Goal: Find specific page/section: Find specific page/section

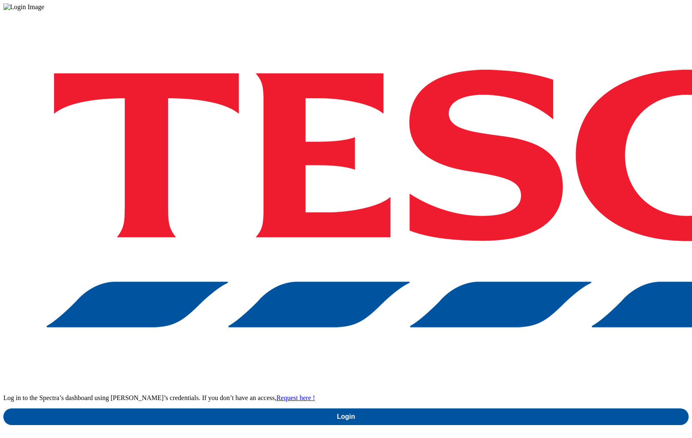
click at [508, 236] on div "Log in to the Spectra’s dashboard using [PERSON_NAME]’s credentials. If you don…" at bounding box center [345, 218] width 685 height 415
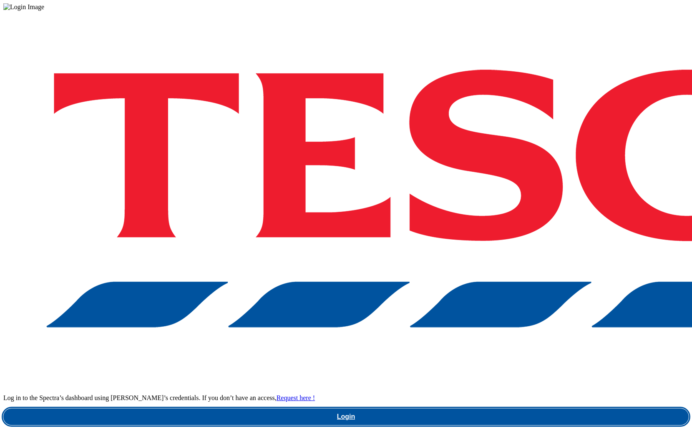
click at [525, 409] on link "Login" at bounding box center [345, 417] width 685 height 17
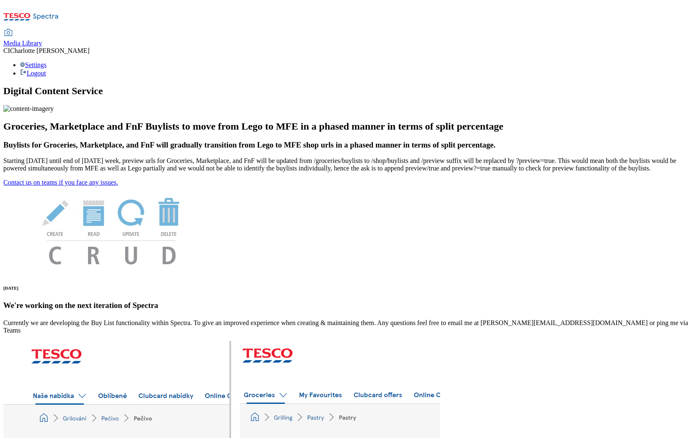
click at [42, 40] on span "Media Library" at bounding box center [22, 43] width 39 height 7
select select "clubcard-boost-[GEOGRAPHIC_DATA]"
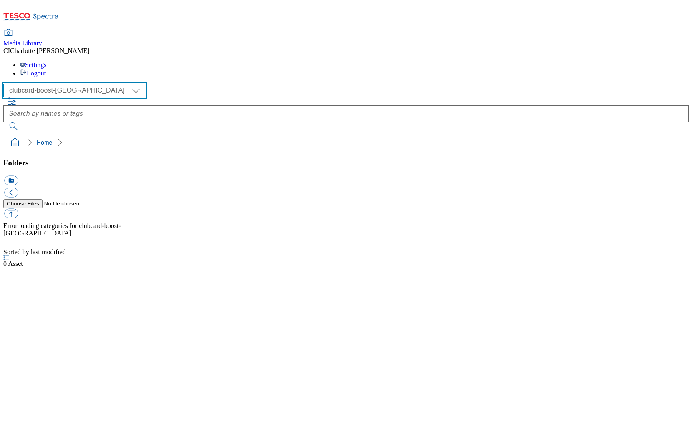
click at [47, 84] on select "Clubcard Boost UK Clubcard Marketing Clubcard ROI clubcard-boost-uk Dotcom UK G…" at bounding box center [74, 90] width 142 height 13
select select "flare-ghs-mktg"
click at [6, 84] on select "Clubcard Boost UK Clubcard Marketing Clubcard ROI clubcard-boost-uk Dotcom UK G…" at bounding box center [74, 90] width 142 height 13
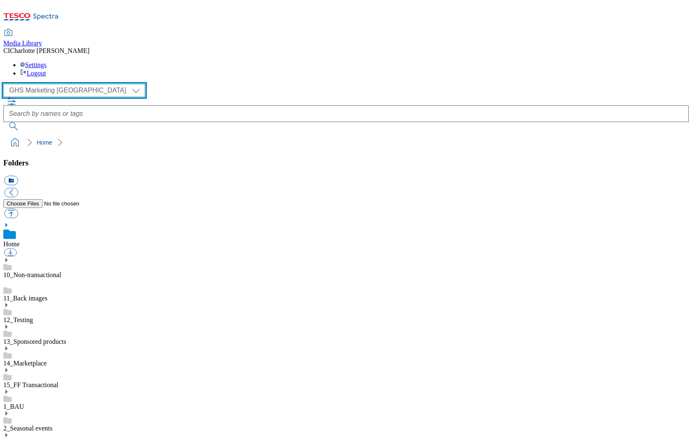
scroll to position [80, 0]
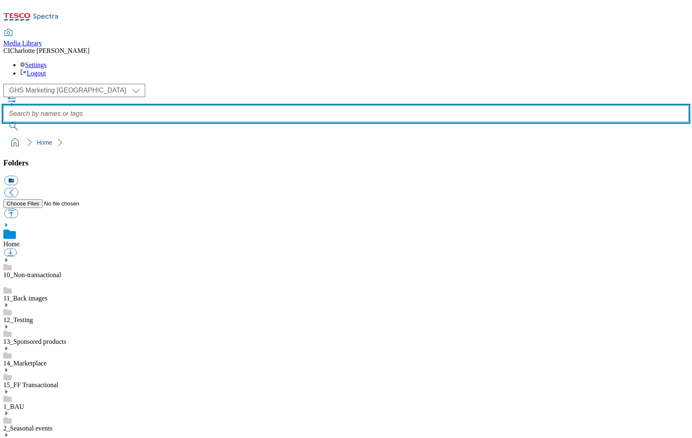
click at [338, 106] on input "text" at bounding box center [345, 114] width 685 height 17
paste input "2533-WF504235-2"
type input "2533-WF504235-2"
click at [3, 122] on button "submit" at bounding box center [14, 126] width 22 height 8
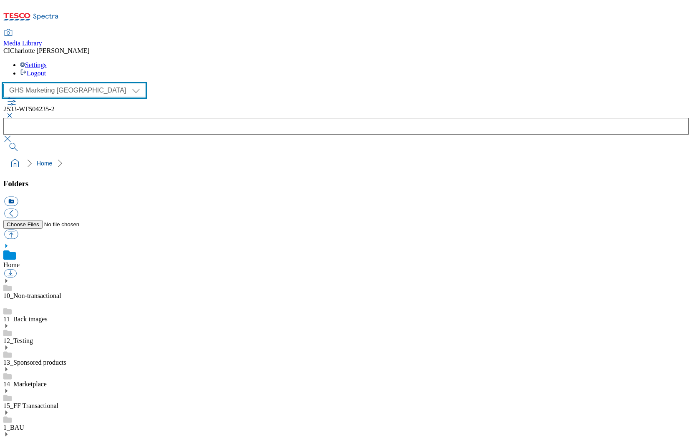
click at [68, 84] on select "Clubcard Boost UK Clubcard Marketing Clubcard ROI clubcard-boost-uk Dotcom UK G…" at bounding box center [74, 90] width 142 height 13
select select "flare-homepage"
click at [6, 84] on select "Clubcard Boost UK Clubcard Marketing Clubcard ROI clubcard-boost-uk Dotcom UK G…" at bounding box center [74, 90] width 142 height 13
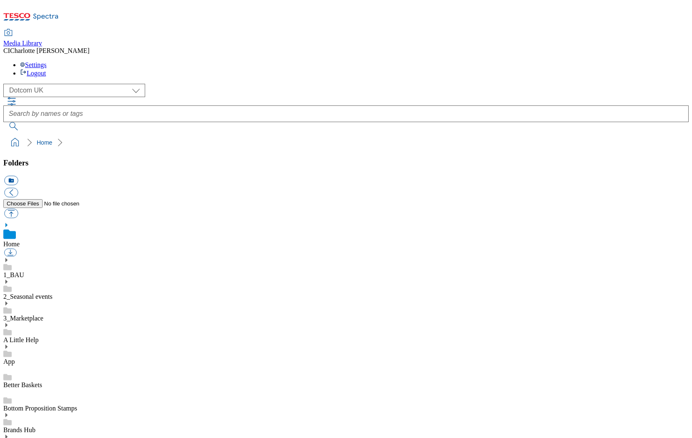
click at [34, 344] on div "App" at bounding box center [345, 355] width 685 height 22
click at [9, 335] on icon at bounding box center [6, 338] width 6 height 6
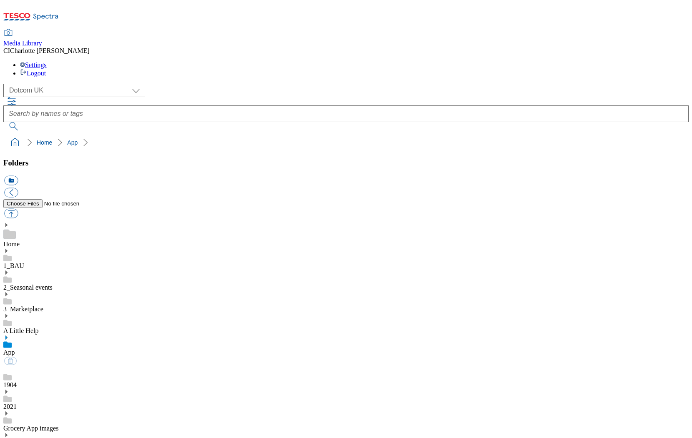
drag, startPoint x: 70, startPoint y: 88, endPoint x: 13, endPoint y: 60, distance: 64.2
click at [13, 84] on div "( optional ) Clubcard Boost UK Clubcard Marketing Clubcard ROI clubcard-boost-u…" at bounding box center [345, 117] width 685 height 67
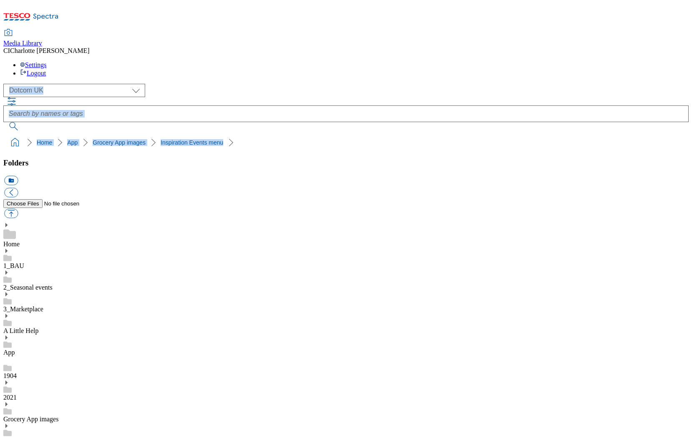
drag, startPoint x: 244, startPoint y: 83, endPoint x: 6, endPoint y: 70, distance: 238.1
click at [6, 84] on div "( optional ) Clubcard Boost UK Clubcard Marketing Clubcard ROI clubcard-boost-u…" at bounding box center [345, 117] width 685 height 67
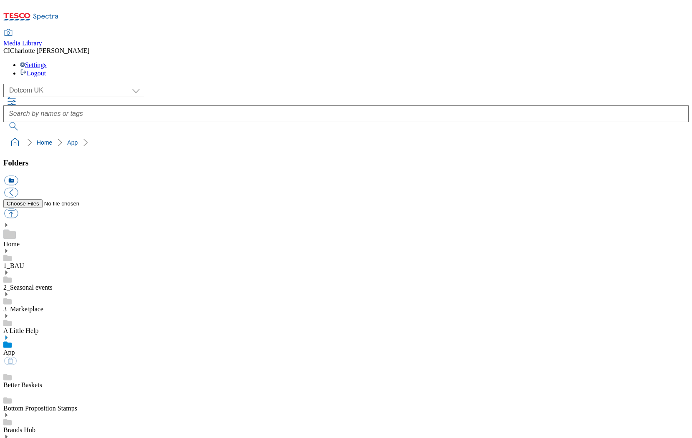
select select "flare-homepage"
click at [9, 335] on icon at bounding box center [6, 338] width 6 height 6
click at [58, 425] on link "Grocery App images" at bounding box center [30, 428] width 55 height 7
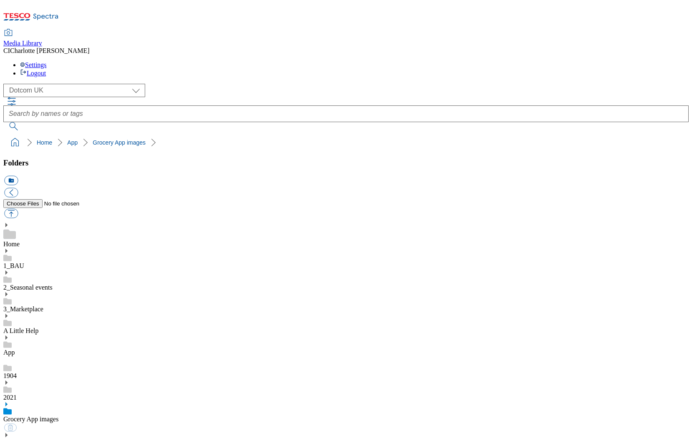
click at [9, 402] on icon at bounding box center [6, 405] width 6 height 6
drag, startPoint x: 218, startPoint y: 89, endPoint x: 15, endPoint y: 61, distance: 205.0
click at [15, 84] on div "( optional ) Clubcard Boost UK Clubcard Marketing Clubcard ROI clubcard-boost-u…" at bounding box center [345, 117] width 685 height 67
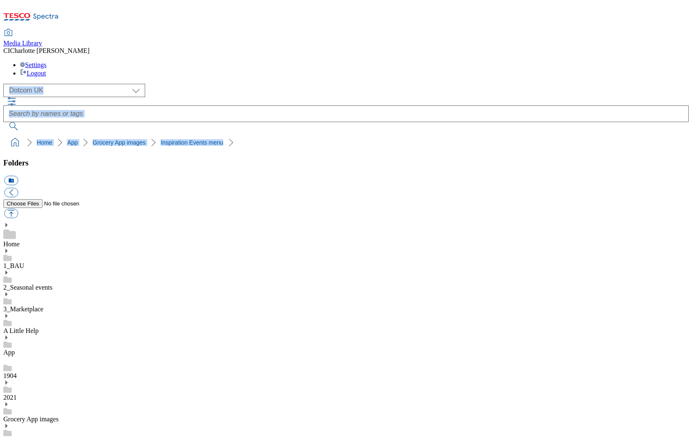
copy div "Clubcard Boost UK Clubcard Marketing Clubcard ROI clubcard-boost-uk Dotcom [GEO…"
